Goal: Transaction & Acquisition: Purchase product/service

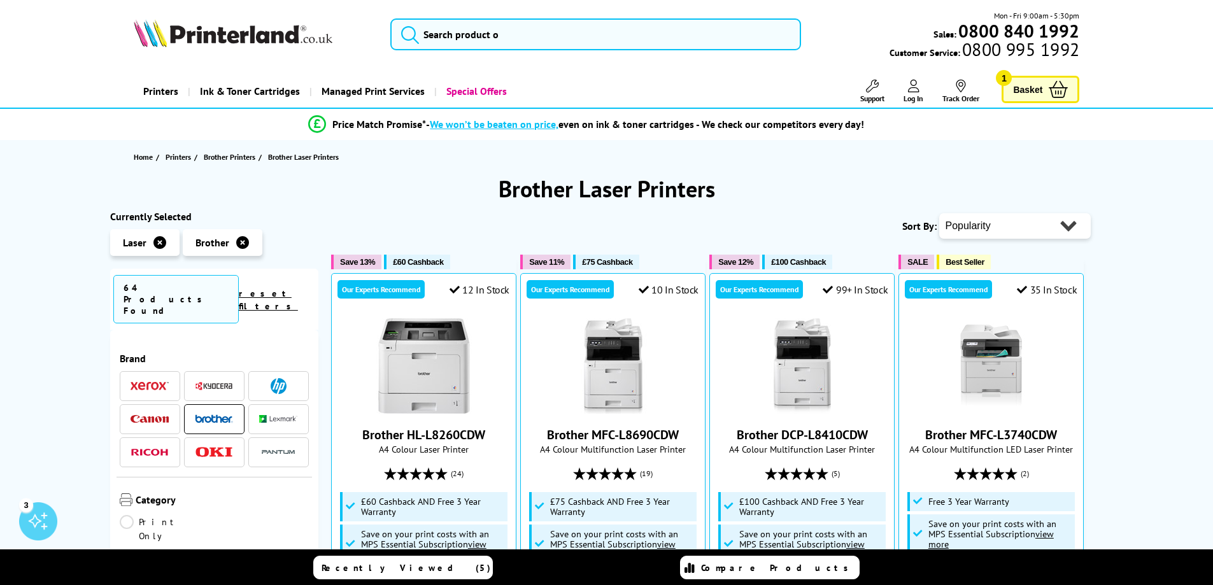
click at [978, 220] on select "Popularity Rating Price - Low to High Price - High to Low Running Costs - Low t…" at bounding box center [1015, 225] width 152 height 25
select select "Price Ascending"
click at [939, 213] on select "Popularity Rating Price - Low to High Price - High to Low Running Costs - Low t…" at bounding box center [1015, 225] width 152 height 25
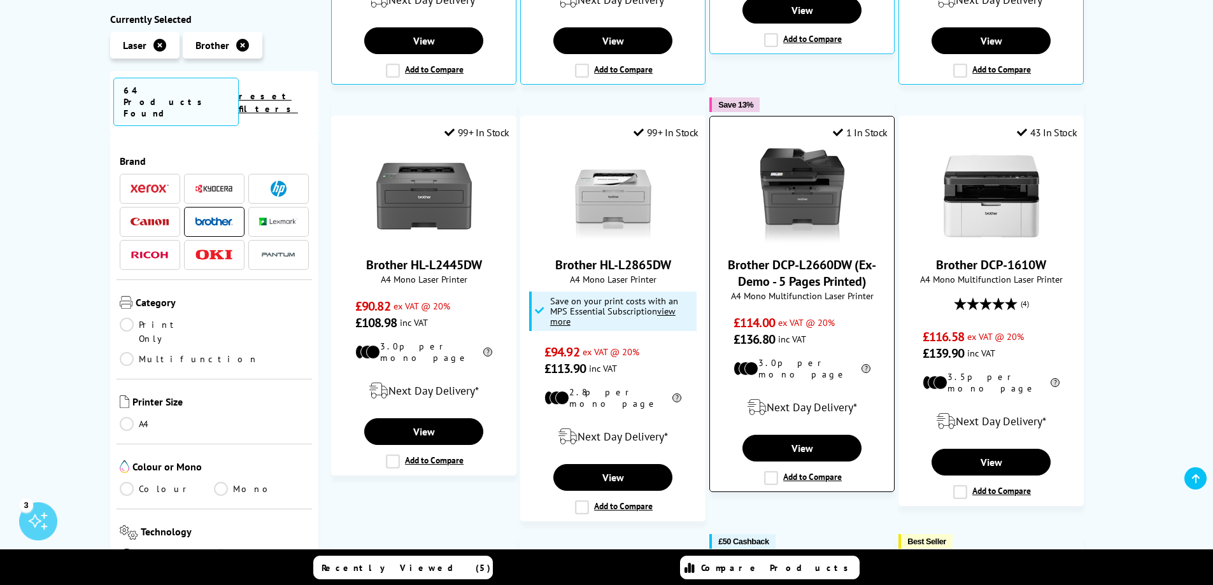
scroll to position [637, 0]
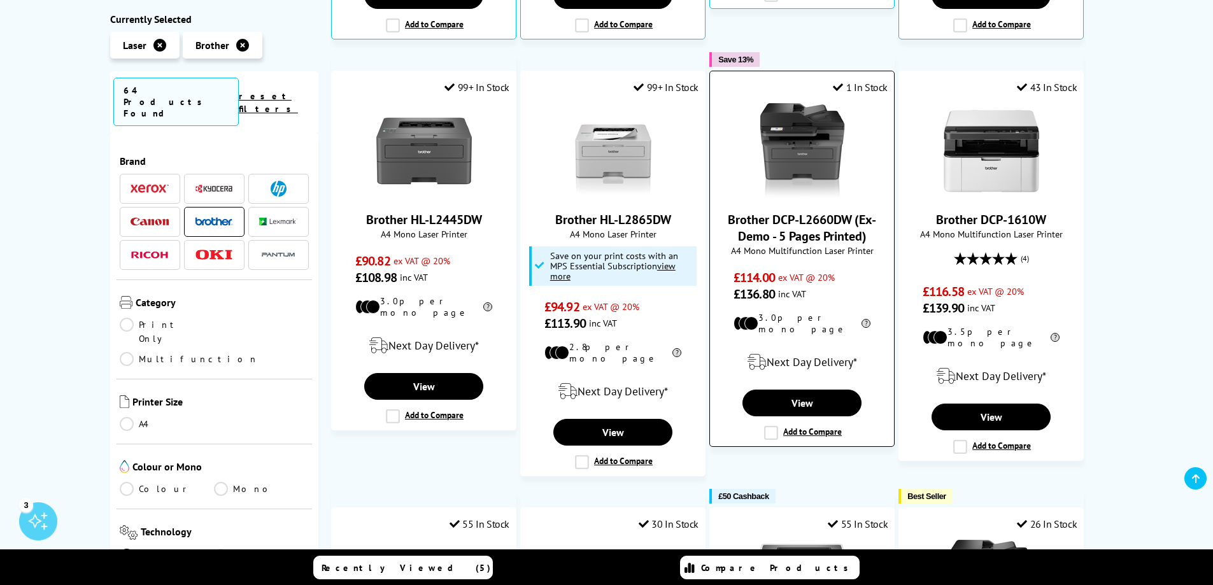
click at [808, 187] on img at bounding box center [803, 151] width 96 height 96
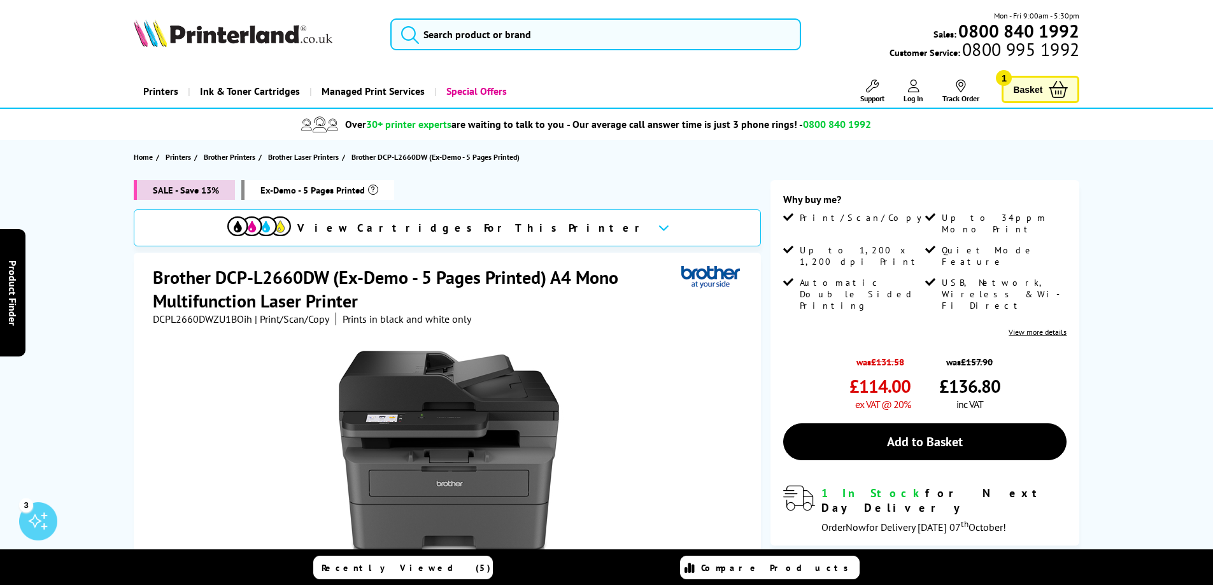
click at [1048, 88] on link "Basket 1" at bounding box center [1041, 89] width 78 height 27
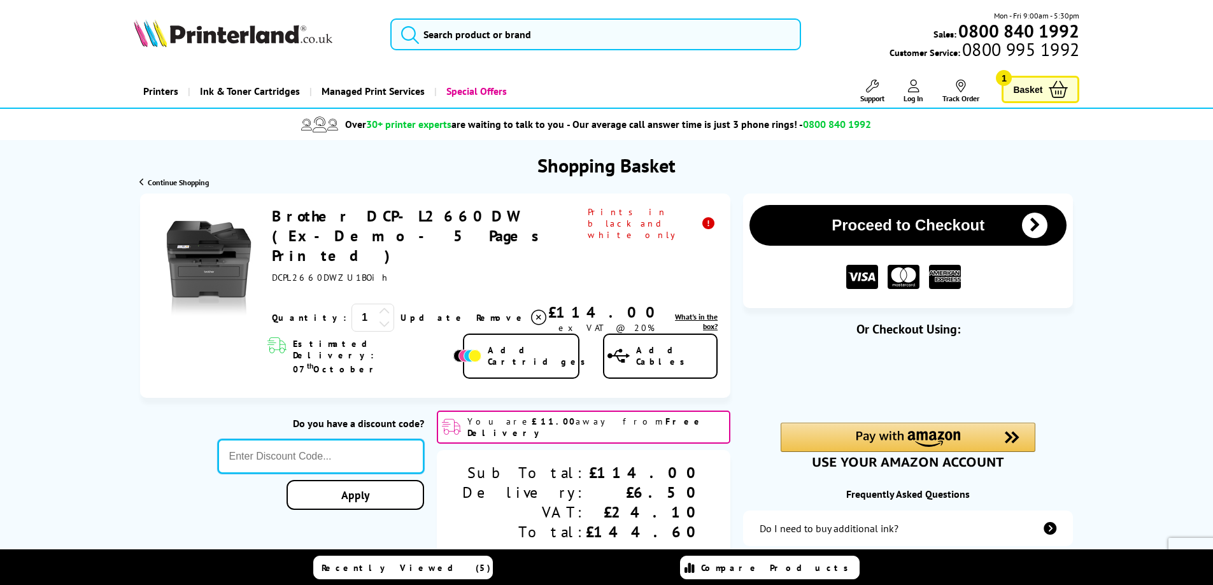
click at [387, 439] on input "text" at bounding box center [321, 456] width 207 height 34
paste input "GSFIVEPR"
type input "GSFIVEPR"
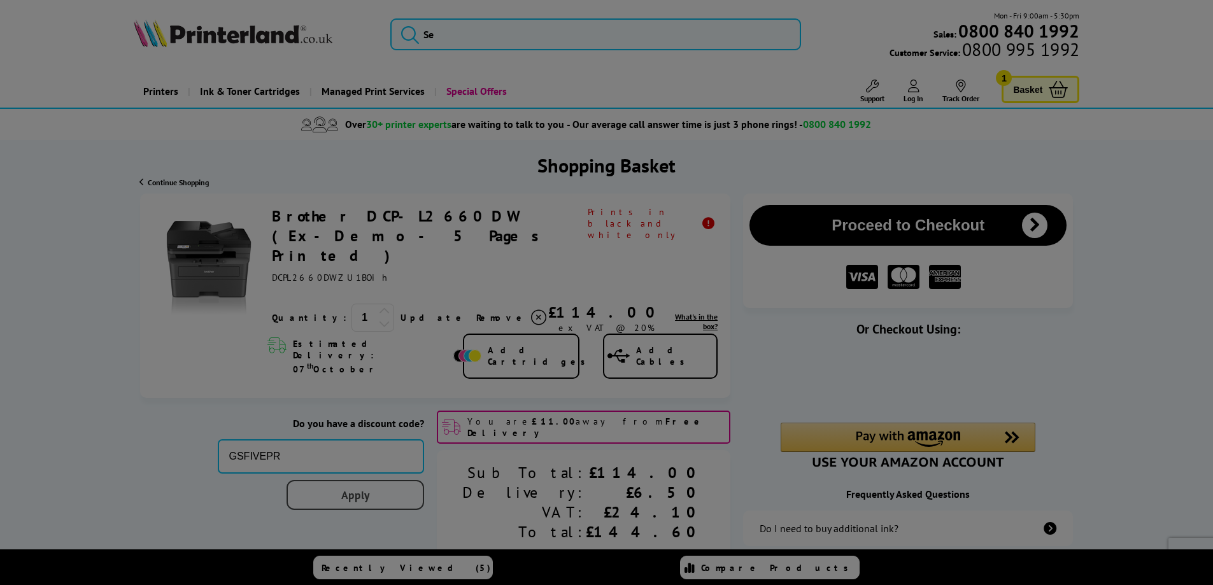
click at [461, 459] on div "Proceed to Checkout Shopping Basket 1 Update" at bounding box center [606, 439] width 1213 height 491
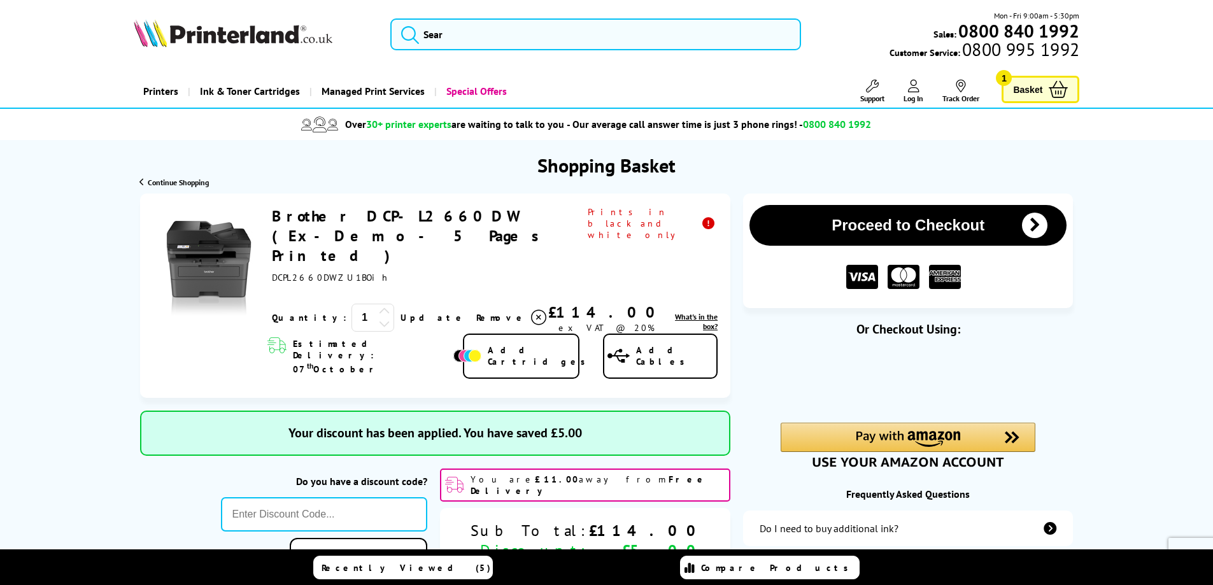
click at [528, 345] on span "Add Cartridges" at bounding box center [540, 356] width 104 height 23
